Goal: Task Accomplishment & Management: Use online tool/utility

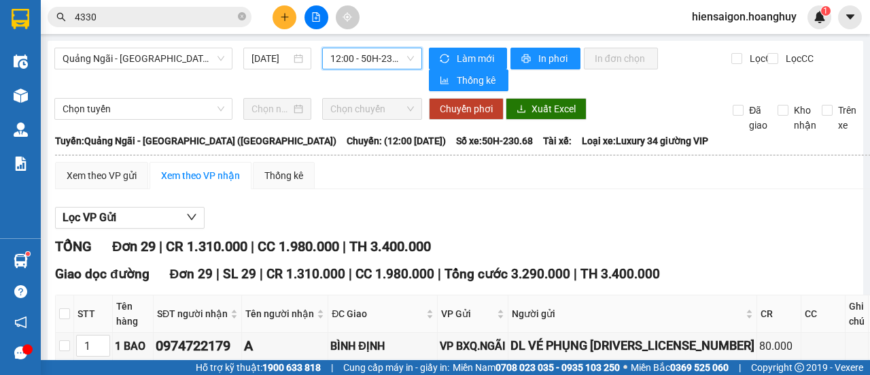
click at [344, 51] on span "12:00 - 50H-230.68" at bounding box center [371, 58] width 83 height 20
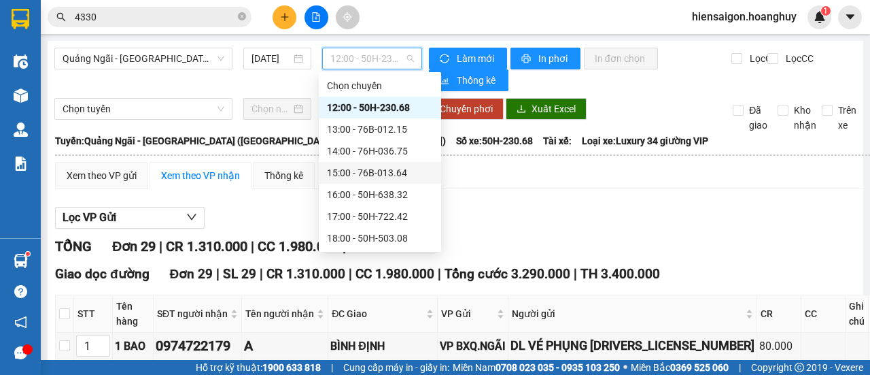
click at [368, 165] on div "15:00 - 76B-013.64" at bounding box center [380, 172] width 106 height 15
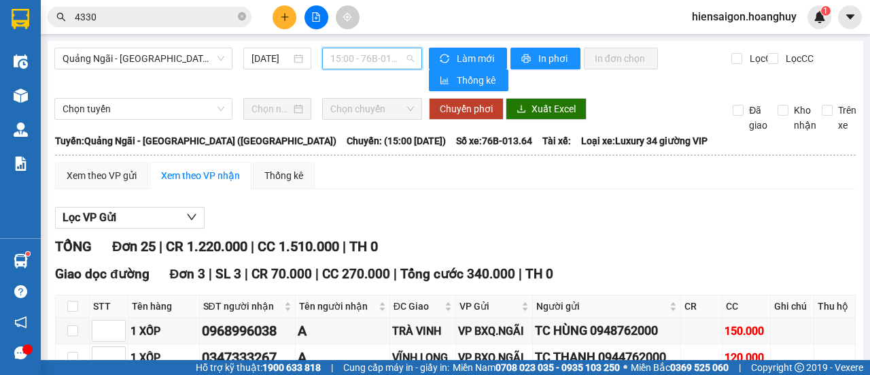
click at [379, 66] on span "15:00 - 76B-013.64" at bounding box center [371, 58] width 83 height 20
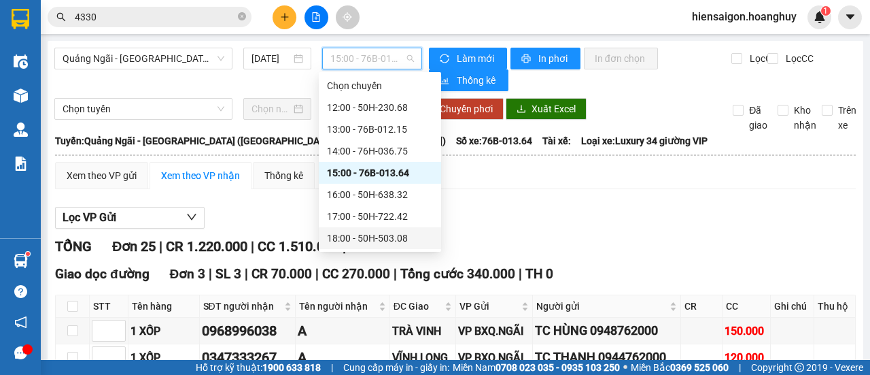
click at [377, 230] on div "18:00 - 50H-503.08" at bounding box center [380, 237] width 106 height 15
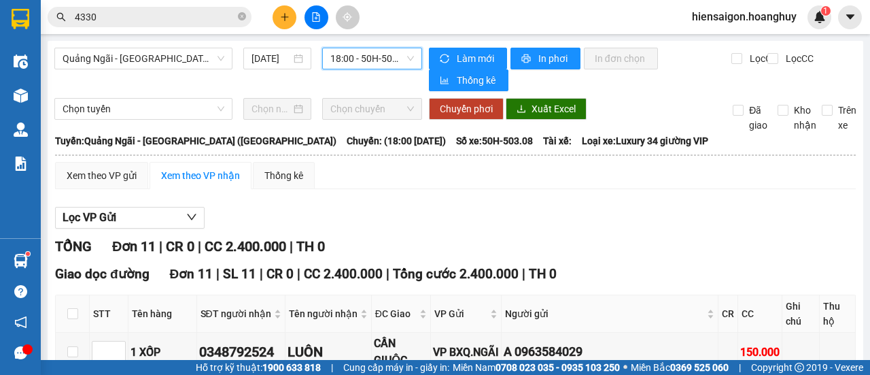
click at [375, 58] on span "18:00 - 50H-503.08" at bounding box center [371, 58] width 83 height 20
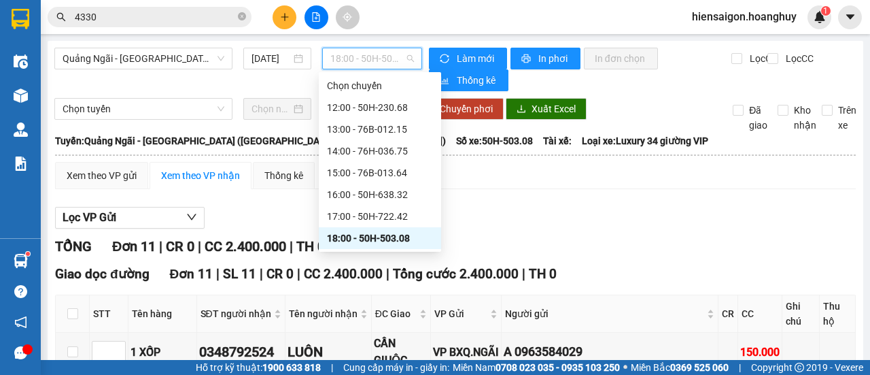
click at [392, 252] on div "19:00 - 76B-011.84" at bounding box center [380, 259] width 106 height 15
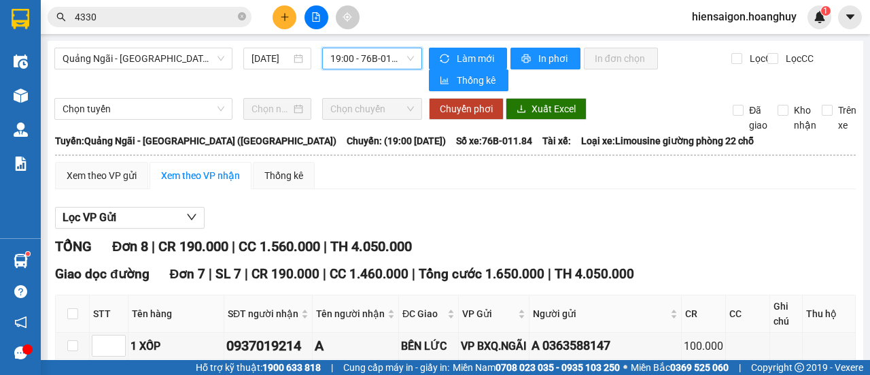
click at [355, 65] on span "19:00 - 76B-011.84" at bounding box center [371, 58] width 83 height 20
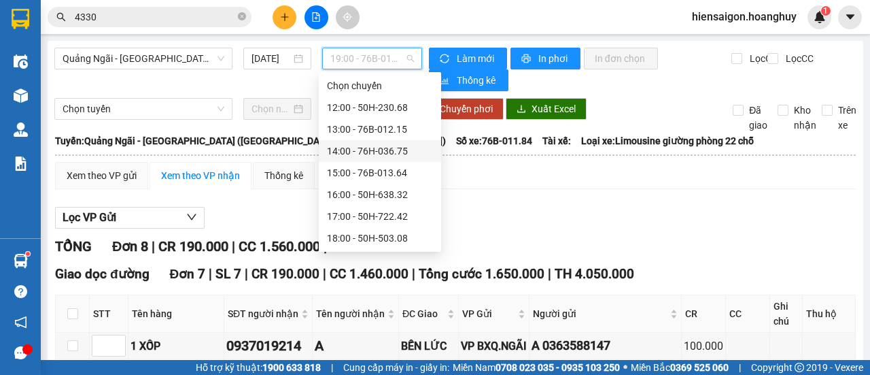
scroll to position [44, 0]
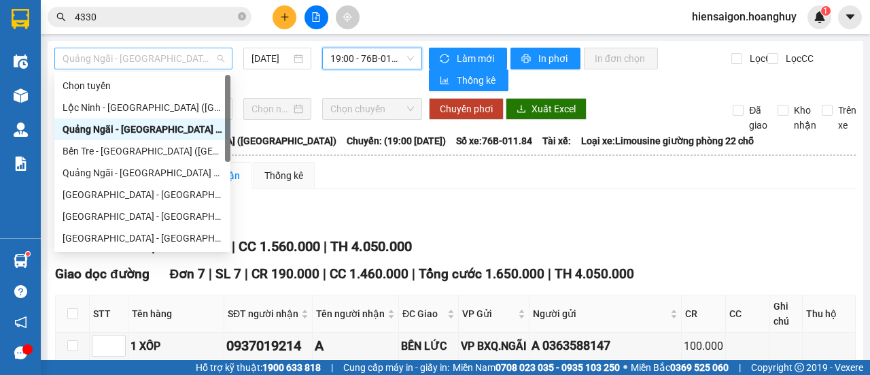
click at [185, 60] on span "Quảng Ngãi - [GEOGRAPHIC_DATA] ([GEOGRAPHIC_DATA])" at bounding box center [144, 58] width 162 height 20
click at [107, 190] on div "[GEOGRAPHIC_DATA] - [GEOGRAPHIC_DATA] ([GEOGRAPHIC_DATA])" at bounding box center [143, 194] width 160 height 15
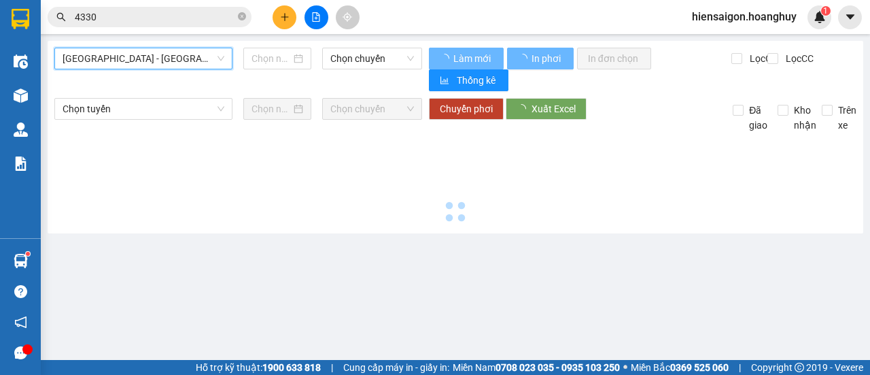
type input "[DATE]"
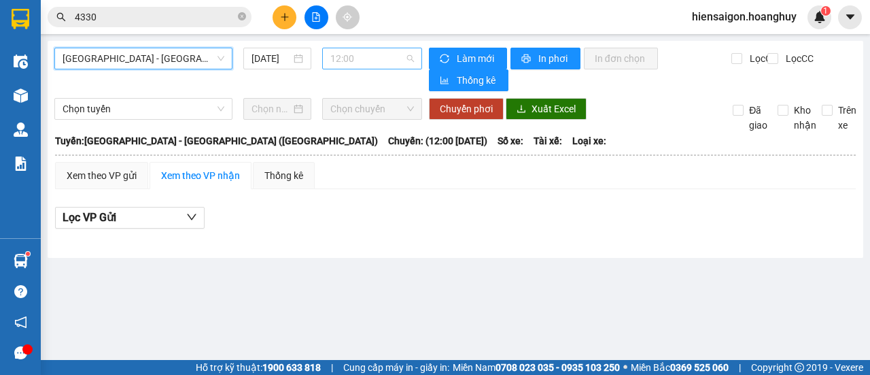
click at [346, 59] on span "12:00" at bounding box center [371, 58] width 83 height 20
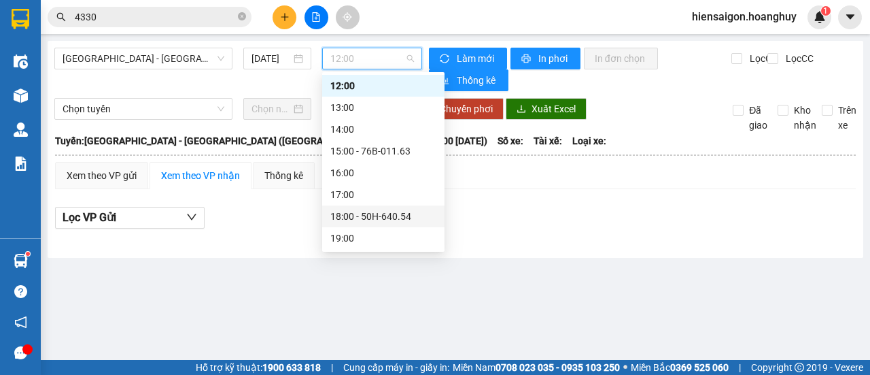
click at [360, 222] on div "18:00 - 50H-640.54" at bounding box center [383, 216] width 106 height 15
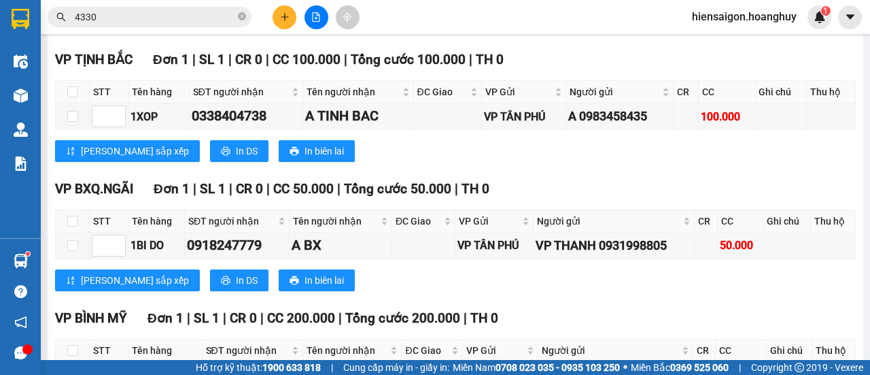
scroll to position [1308, 0]
